Goal: Check status

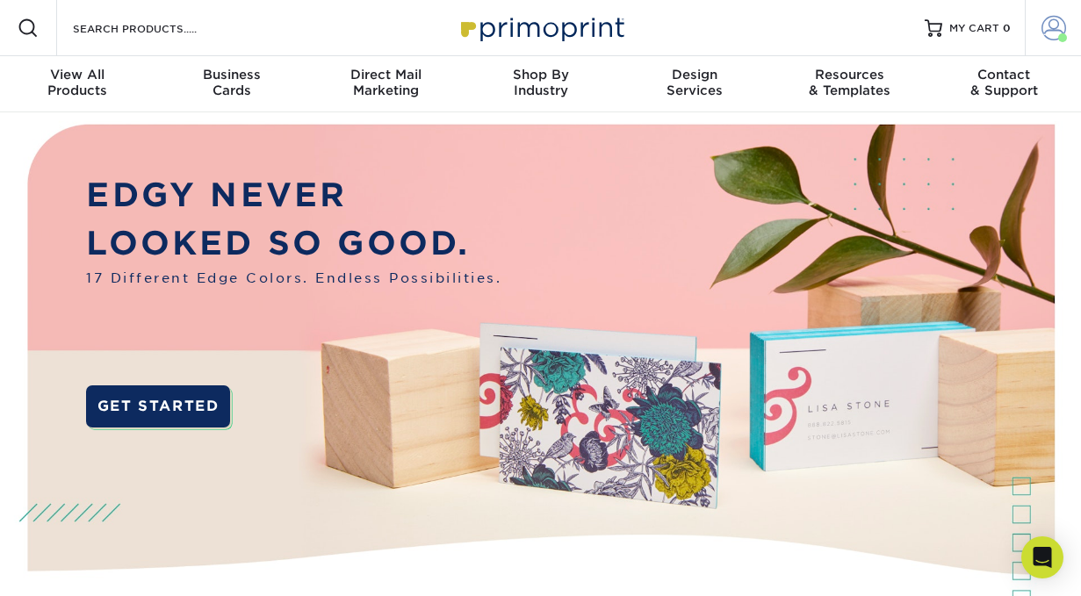
click at [1048, 28] on span at bounding box center [1053, 28] width 25 height 25
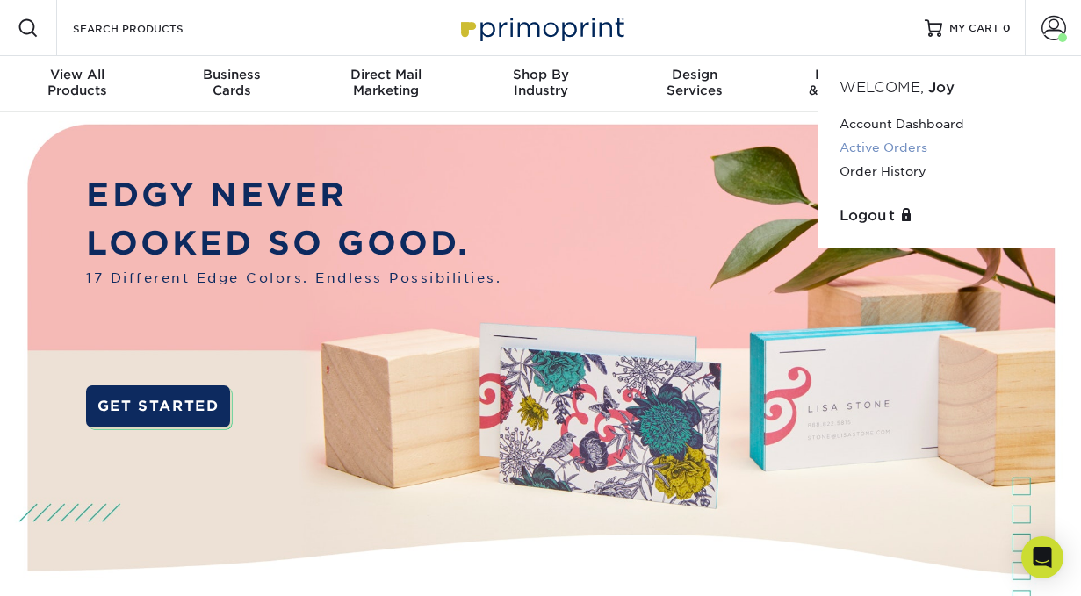
click at [882, 145] on link "Active Orders" at bounding box center [949, 148] width 220 height 24
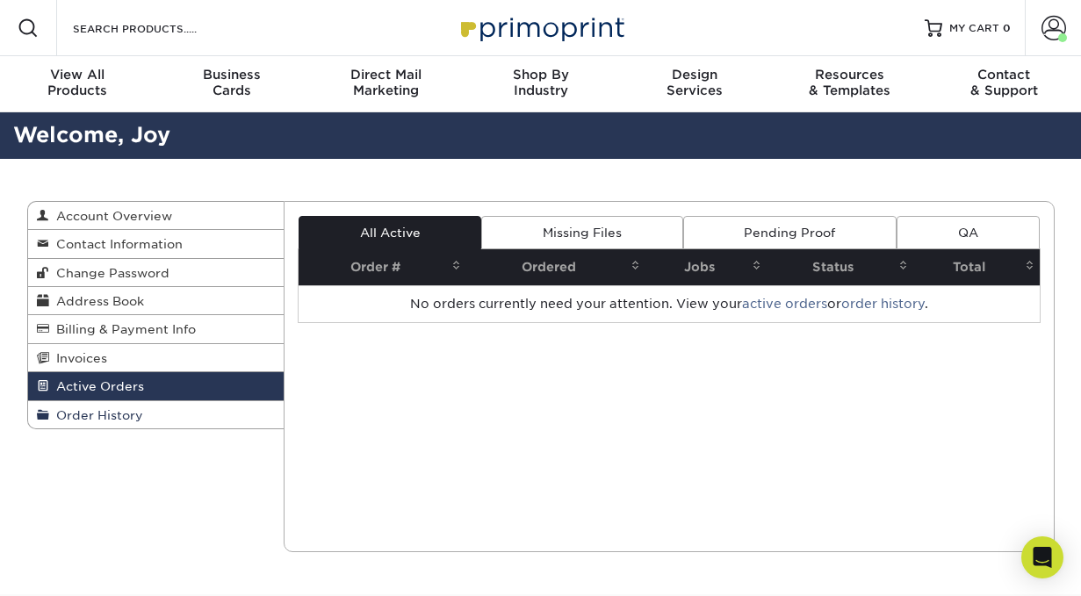
click at [111, 410] on link "Order History" at bounding box center [156, 414] width 256 height 27
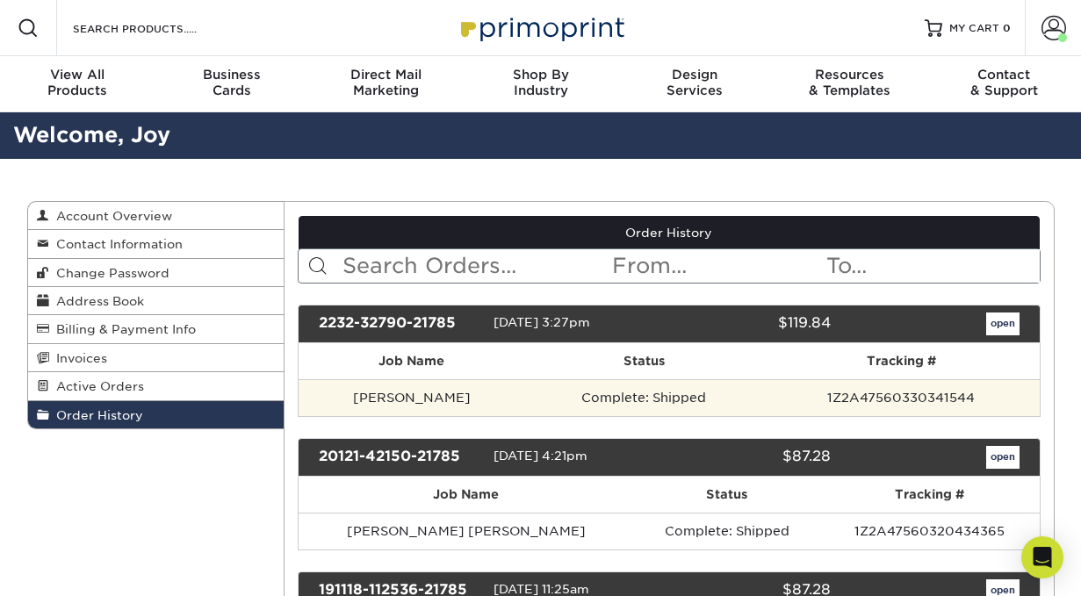
click at [717, 388] on td "Complete: Shipped" at bounding box center [644, 397] width 238 height 37
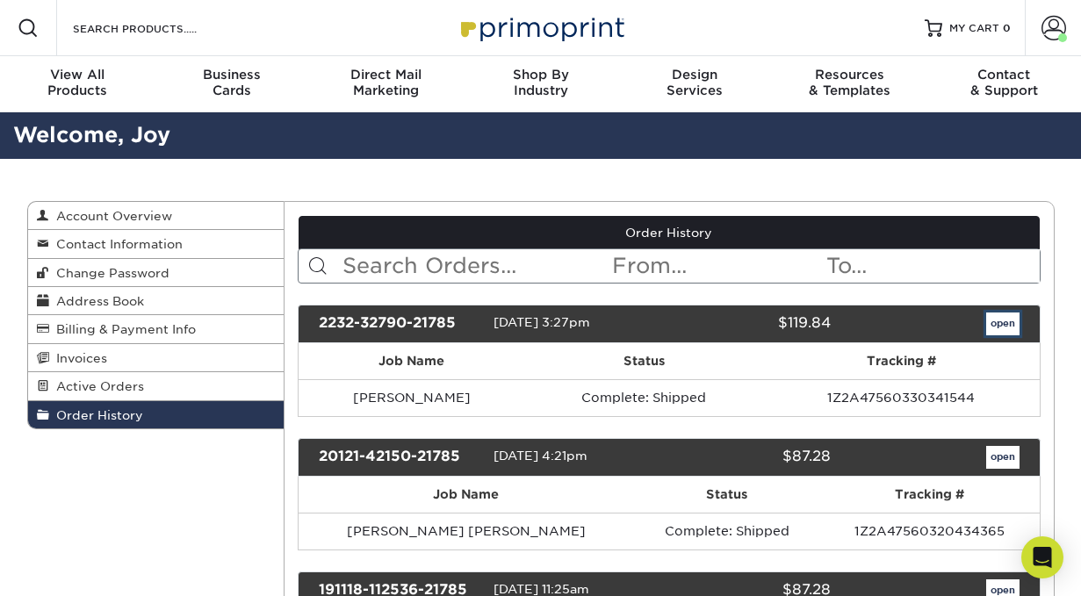
click at [993, 326] on link "open" at bounding box center [1002, 324] width 33 height 23
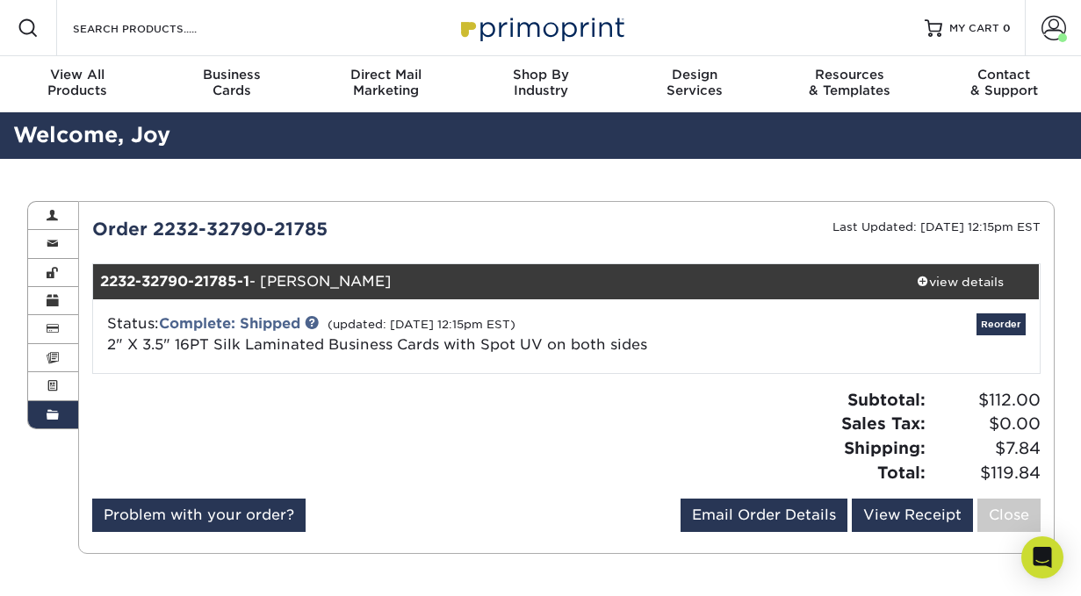
scroll to position [9, 0]
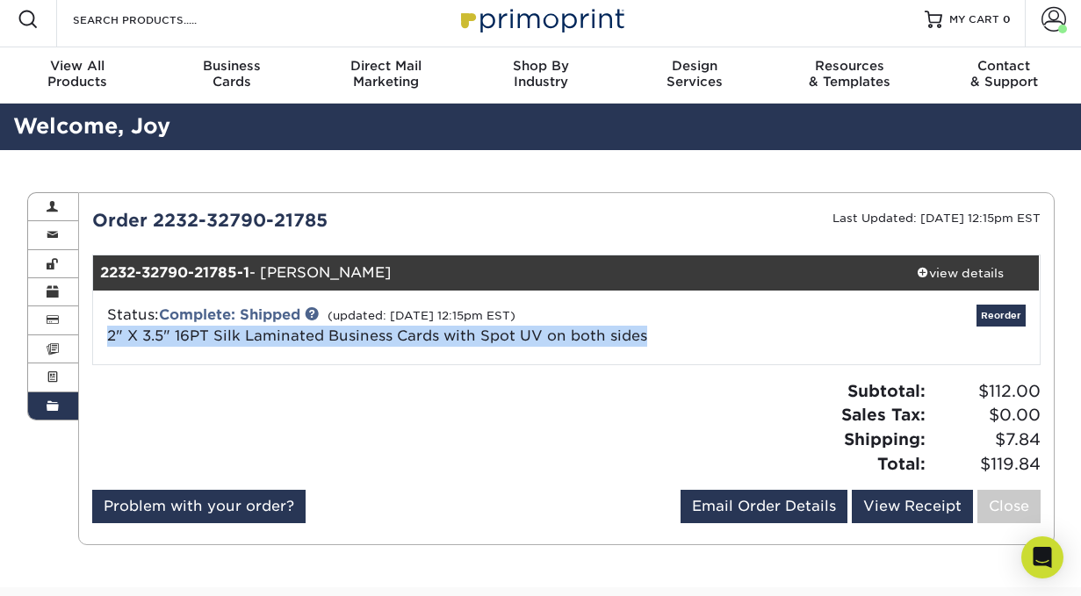
drag, startPoint x: 672, startPoint y: 336, endPoint x: 95, endPoint y: 341, distance: 577.0
click at [95, 342] on div "Status: Complete: Shipped (updated: [DATE] 12:15pm EST) 2" X 3.5" 16PT Silk Lam…" at bounding box center [409, 326] width 630 height 42
copy link "2" X 3.5" 16PT Silk Laminated Business Cards with Spot UV on both sides"
